Goal: Information Seeking & Learning: Check status

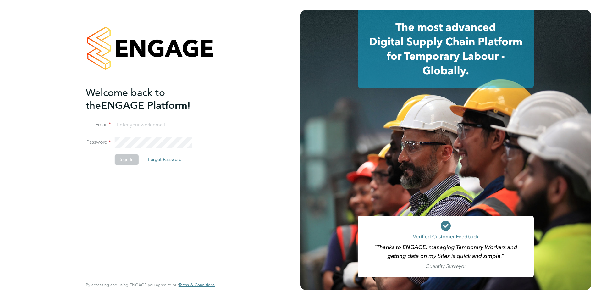
type input "maisie.boorman@optima-uk.com"
click at [133, 162] on button "Sign In" at bounding box center [127, 159] width 24 height 10
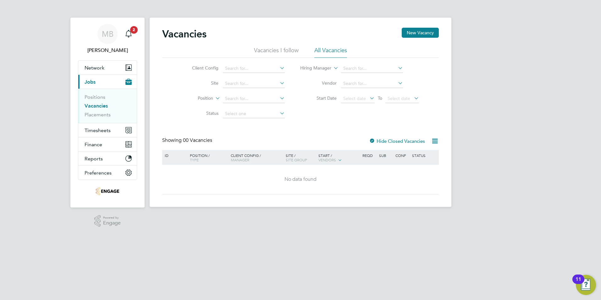
click at [581, 206] on div "MB Maisie Boorman Notifications 2 Applications: Network Team Members Businesses…" at bounding box center [300, 108] width 601 height 217
click at [99, 65] on span "Network" at bounding box center [95, 68] width 20 height 6
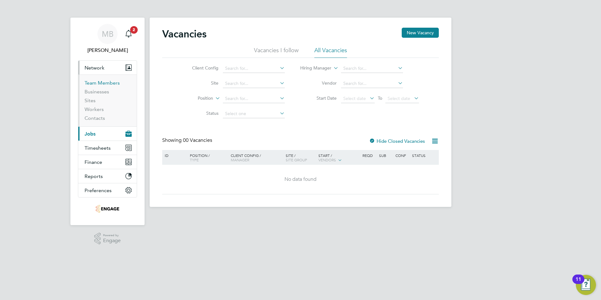
click at [101, 83] on link "Team Members" at bounding box center [102, 83] width 35 height 6
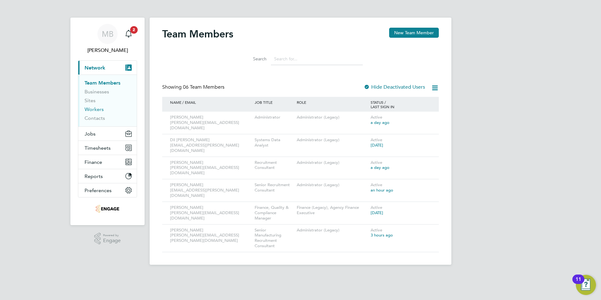
click at [97, 107] on link "Workers" at bounding box center [94, 109] width 19 height 6
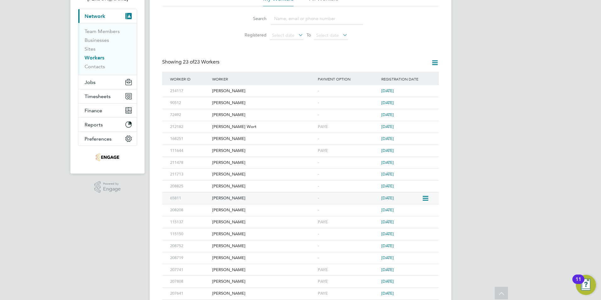
scroll to position [63, 0]
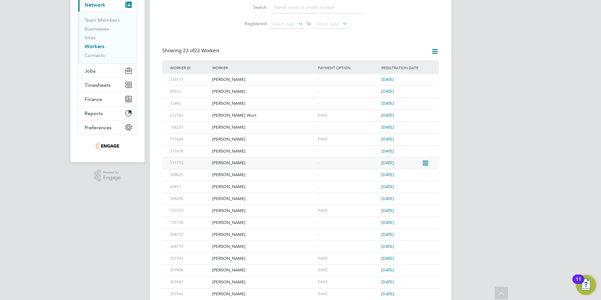
click at [233, 160] on div "[PERSON_NAME]" at bounding box center [264, 163] width 106 height 12
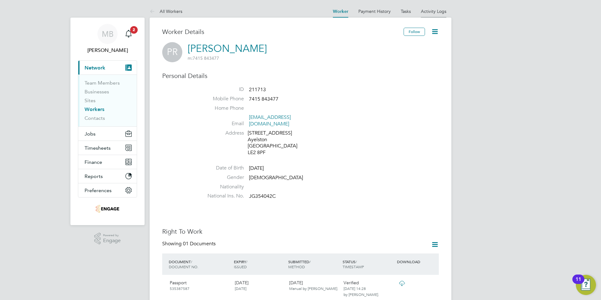
click at [443, 10] on link "Activity Logs" at bounding box center [433, 11] width 25 height 6
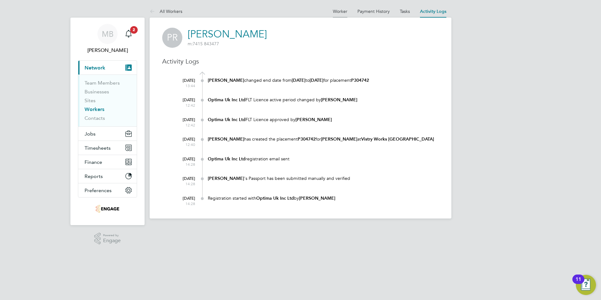
click at [343, 14] on li "Worker" at bounding box center [340, 11] width 14 height 13
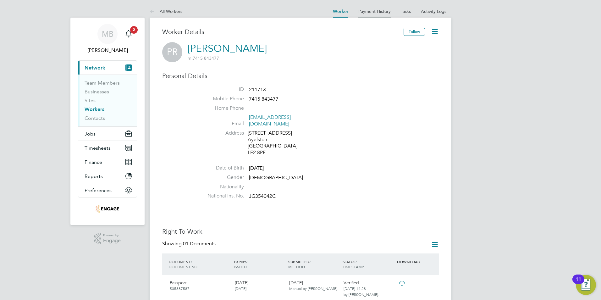
click at [369, 12] on link "Payment History" at bounding box center [375, 11] width 32 height 6
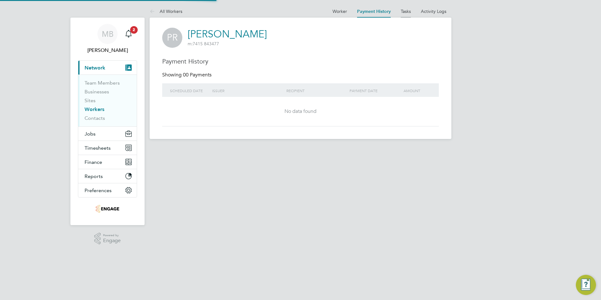
click at [406, 12] on link "Tasks" at bounding box center [406, 11] width 10 height 6
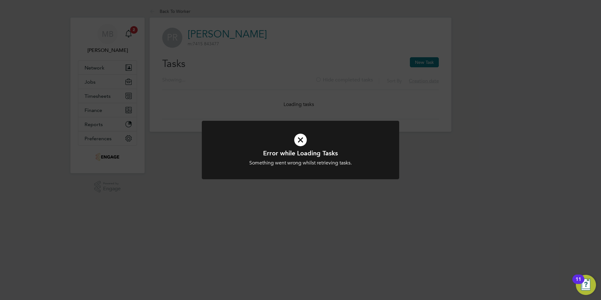
click at [304, 137] on icon at bounding box center [301, 140] width 164 height 25
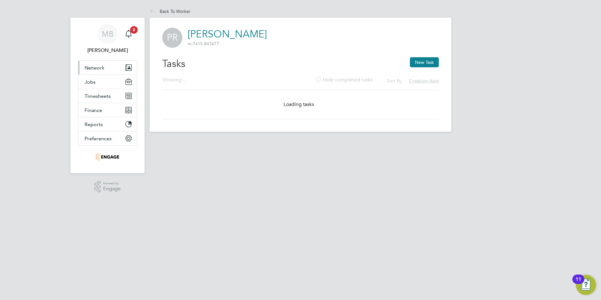
click at [95, 64] on button "Network" at bounding box center [107, 68] width 58 height 14
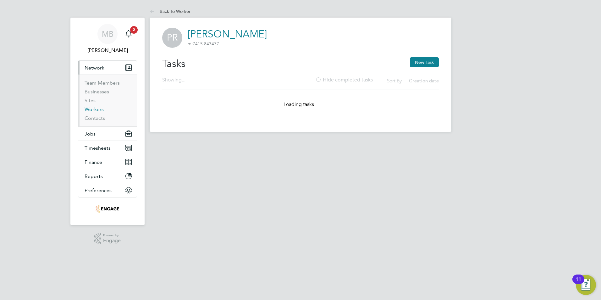
click at [92, 108] on link "Workers" at bounding box center [94, 109] width 19 height 6
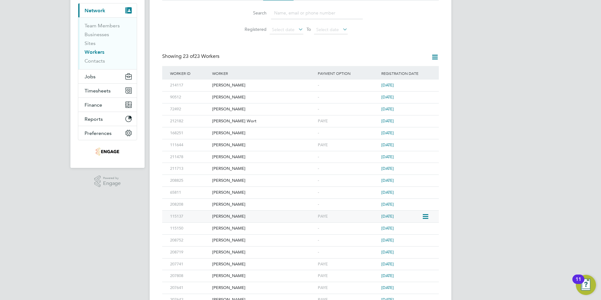
scroll to position [63, 0]
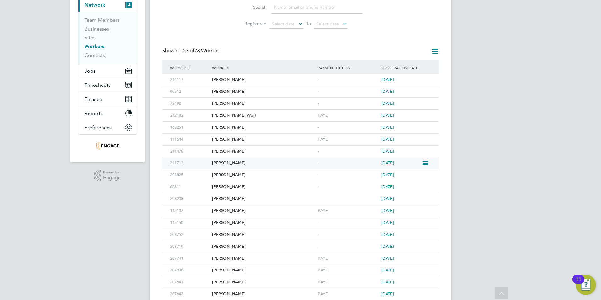
click at [224, 163] on div "[PERSON_NAME]" at bounding box center [264, 163] width 106 height 12
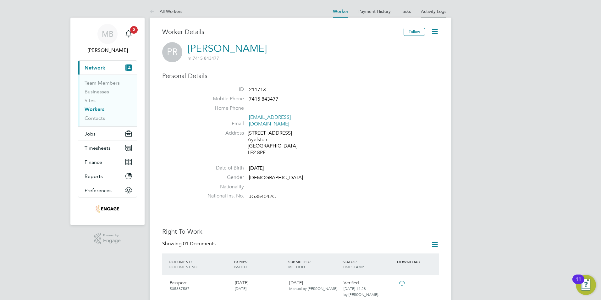
click at [433, 7] on li "Activity Logs" at bounding box center [433, 11] width 25 height 13
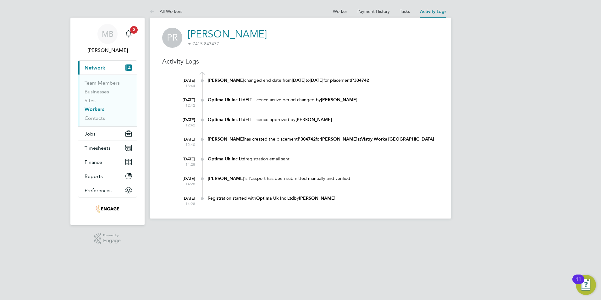
click at [314, 198] on b "[PERSON_NAME]" at bounding box center [317, 198] width 36 height 5
click at [297, 200] on div "Registration started with Optima Uk Inc Ltd by Hannah Humphreys" at bounding box center [323, 198] width 231 height 6
click at [297, 201] on div "Registration started with Optima Uk Inc Ltd by Hannah Humphreys" at bounding box center [323, 198] width 231 height 6
click at [339, 12] on link "Worker" at bounding box center [340, 11] width 14 height 6
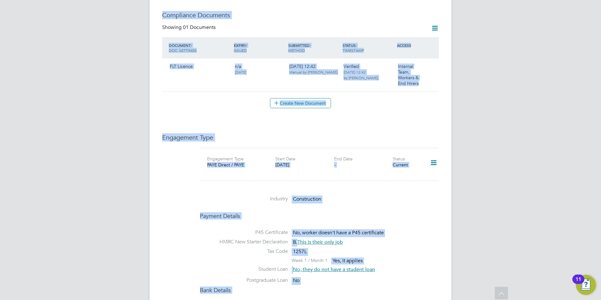
scroll to position [377, 0]
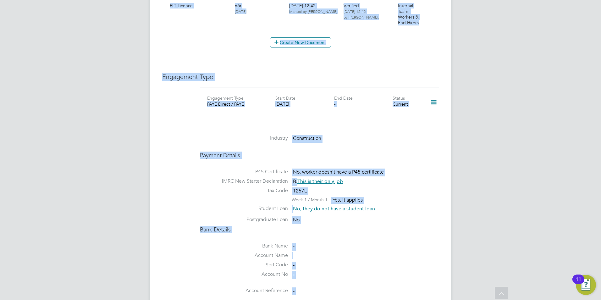
click at [427, 214] on div "P45 Certificate No, worker doesn't have a P45 certificate HMRC New Starter Decl…" at bounding box center [319, 193] width 239 height 64
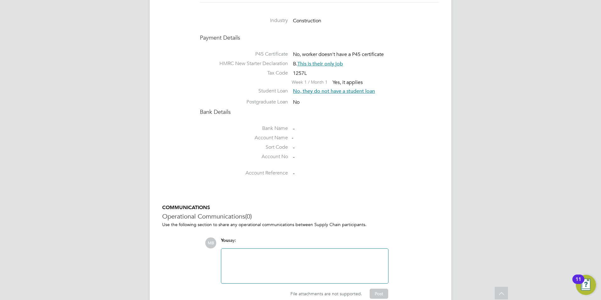
scroll to position [520, 0]
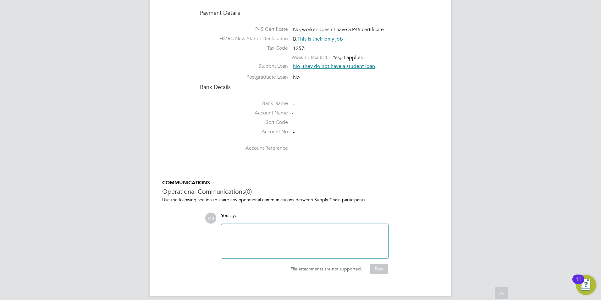
click at [347, 187] on h3 "Operational Communications (0)" at bounding box center [300, 191] width 277 height 8
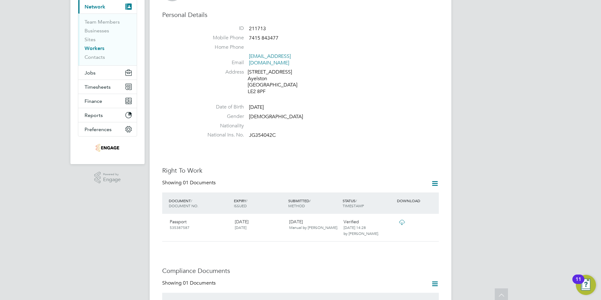
scroll to position [0, 0]
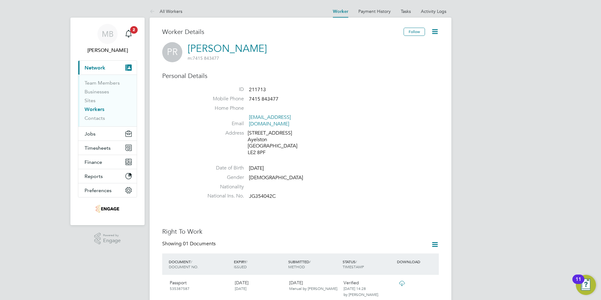
click at [100, 108] on link "Workers" at bounding box center [95, 109] width 20 height 6
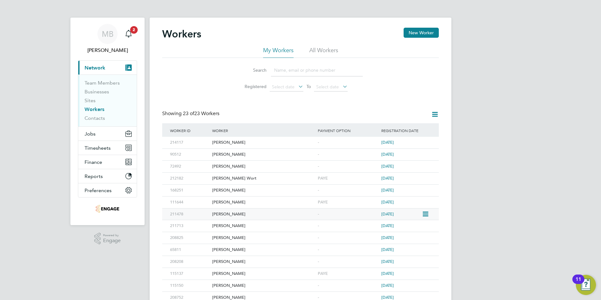
click at [238, 214] on div "[PERSON_NAME]" at bounding box center [264, 215] width 106 height 12
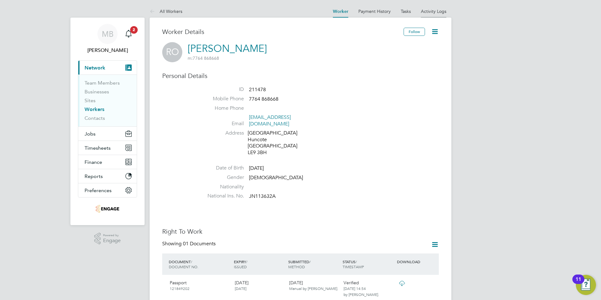
click at [428, 13] on link "Activity Logs" at bounding box center [433, 11] width 25 height 6
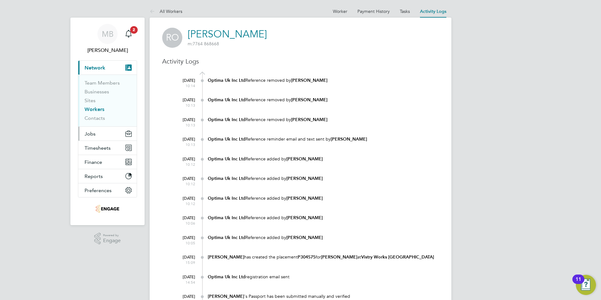
click at [99, 136] on button "Jobs" at bounding box center [107, 134] width 58 height 14
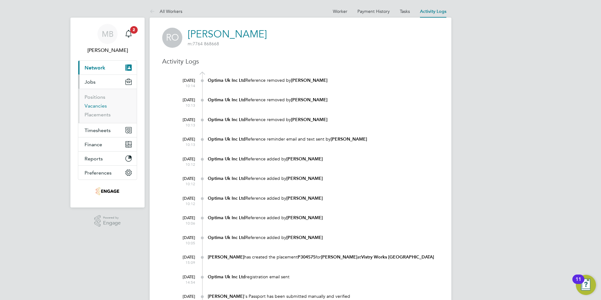
click at [102, 105] on link "Vacancies" at bounding box center [96, 106] width 22 height 6
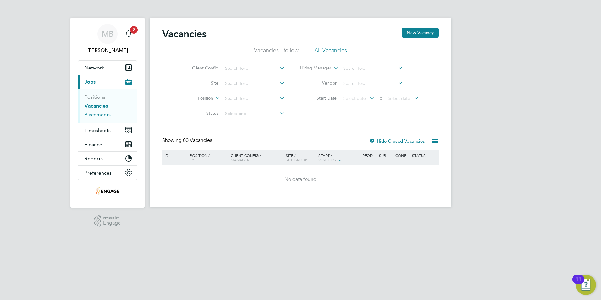
click at [108, 115] on link "Placements" at bounding box center [98, 115] width 26 height 6
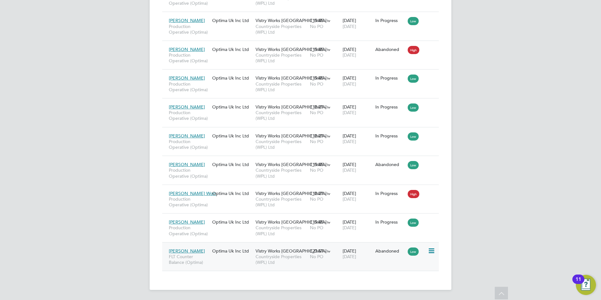
click at [289, 253] on span "Vistry Works [GEOGRAPHIC_DATA]" at bounding box center [291, 251] width 71 height 6
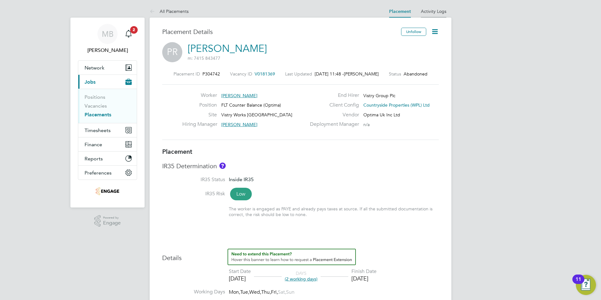
click at [437, 11] on link "Activity Logs" at bounding box center [433, 11] width 25 height 6
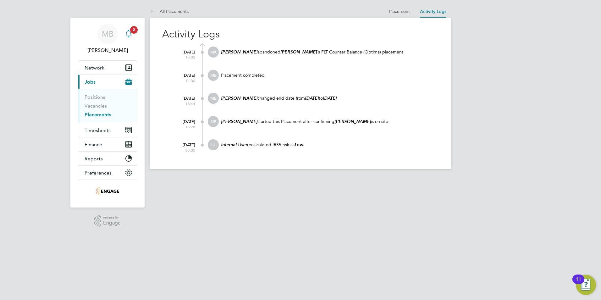
click at [131, 36] on icon "Main navigation" at bounding box center [129, 34] width 8 height 8
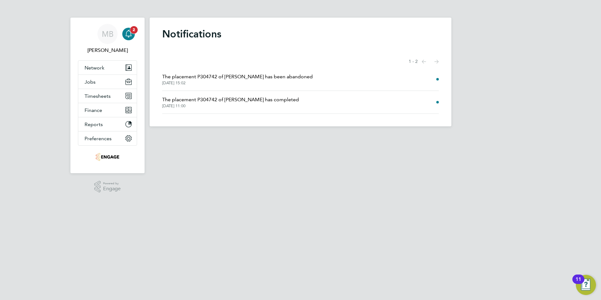
click at [128, 39] on div "Main navigation" at bounding box center [128, 34] width 13 height 13
click at [127, 27] on link "Notifications 2" at bounding box center [128, 34] width 13 height 20
click at [133, 31] on span "2" at bounding box center [134, 30] width 8 height 8
